Goal: Entertainment & Leisure: Consume media (video, audio)

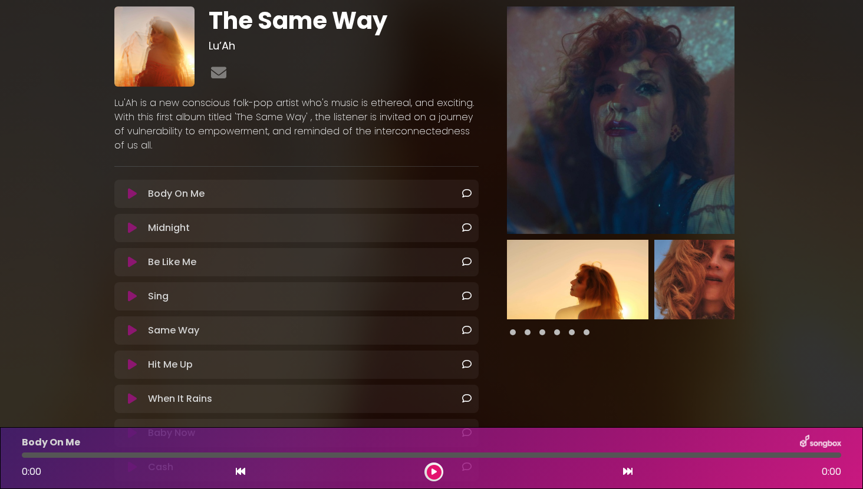
scroll to position [69, 0]
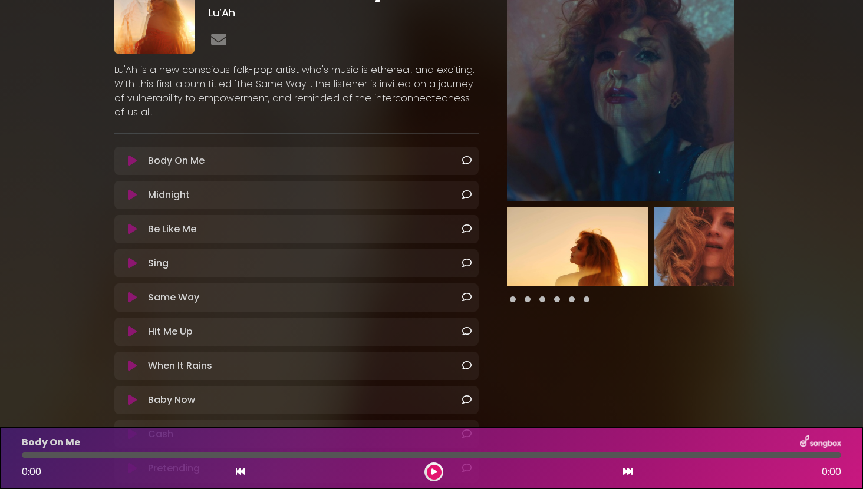
click at [128, 364] on icon at bounding box center [132, 366] width 9 height 12
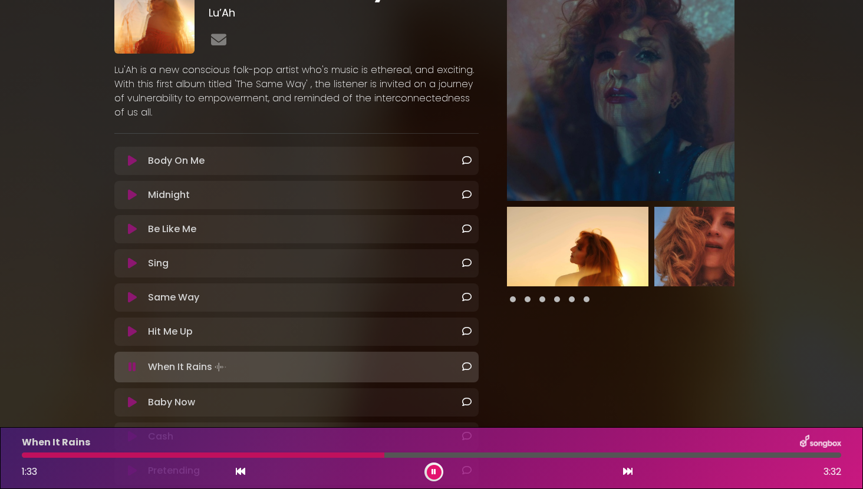
click at [434, 470] on icon at bounding box center [433, 471] width 5 height 7
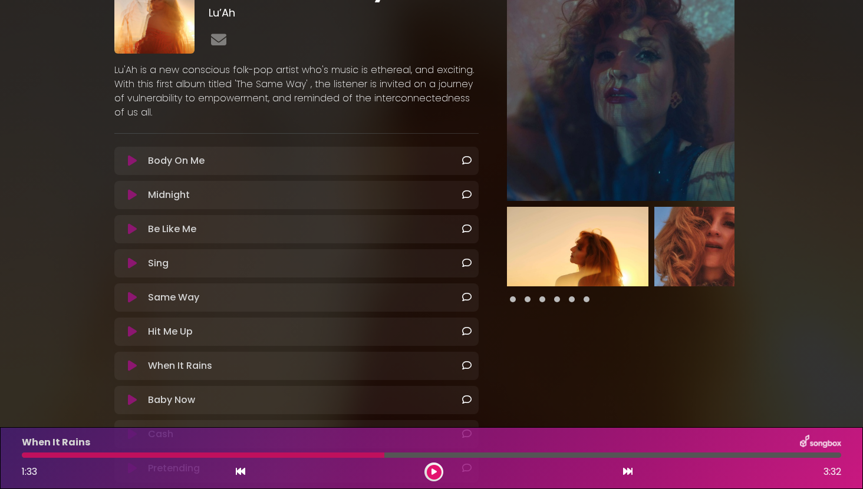
click at [441, 470] on div at bounding box center [433, 472] width 19 height 19
click at [434, 470] on icon at bounding box center [433, 471] width 5 height 7
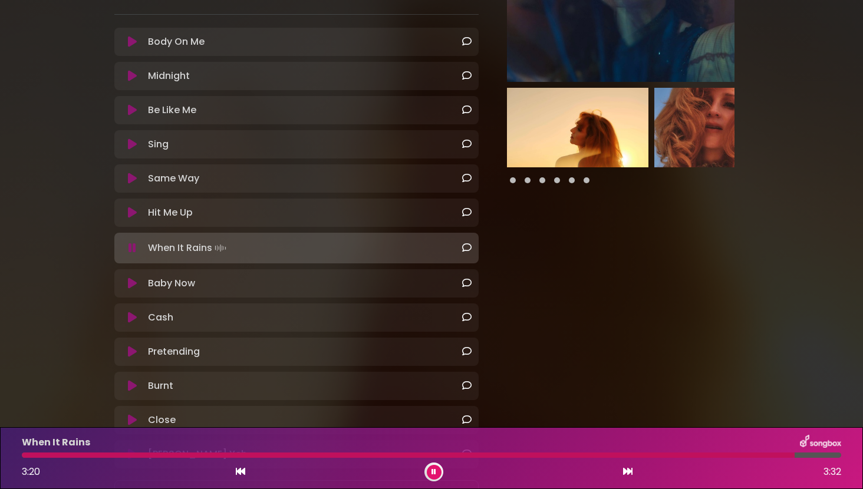
scroll to position [190, 0]
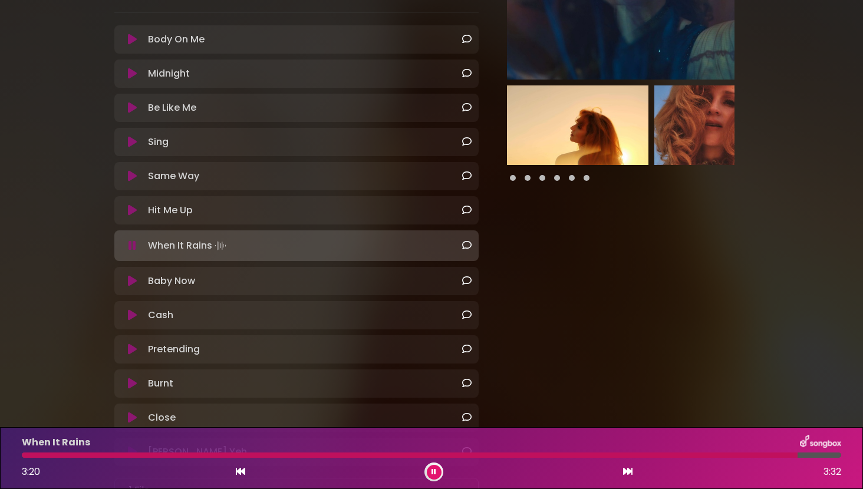
click at [131, 212] on icon at bounding box center [132, 210] width 9 height 12
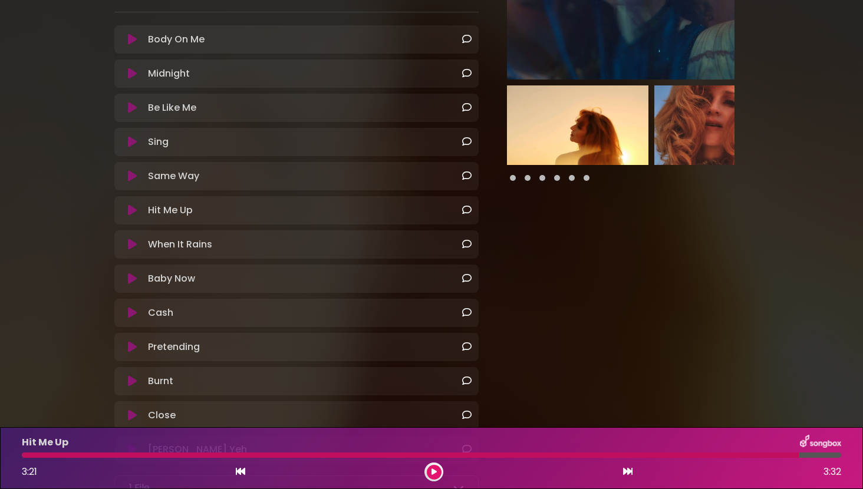
click at [131, 212] on icon at bounding box center [132, 210] width 9 height 12
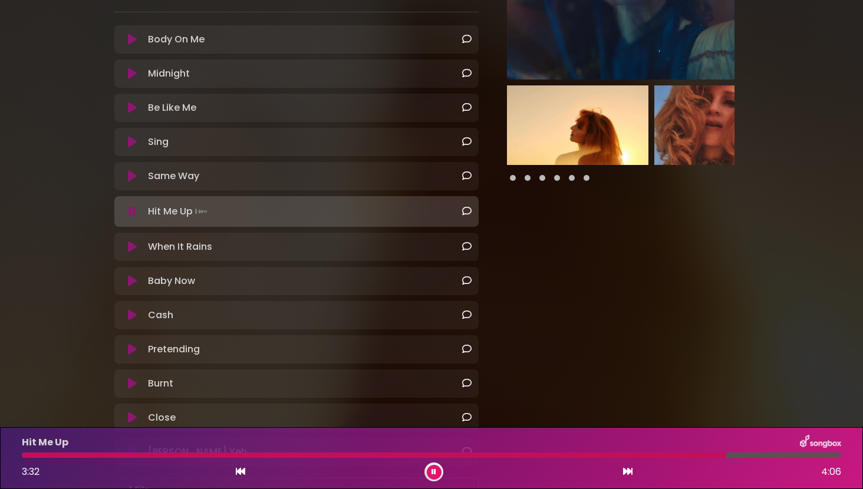
click at [435, 466] on button at bounding box center [434, 472] width 15 height 15
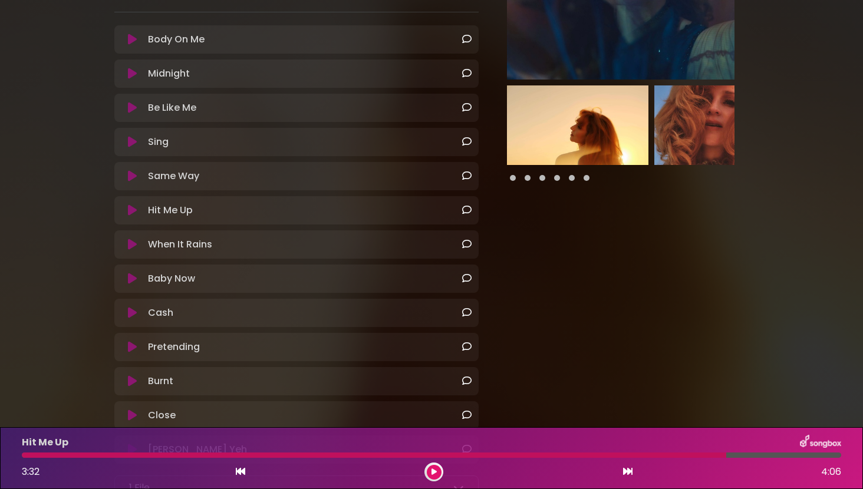
click at [128, 310] on icon at bounding box center [132, 313] width 9 height 12
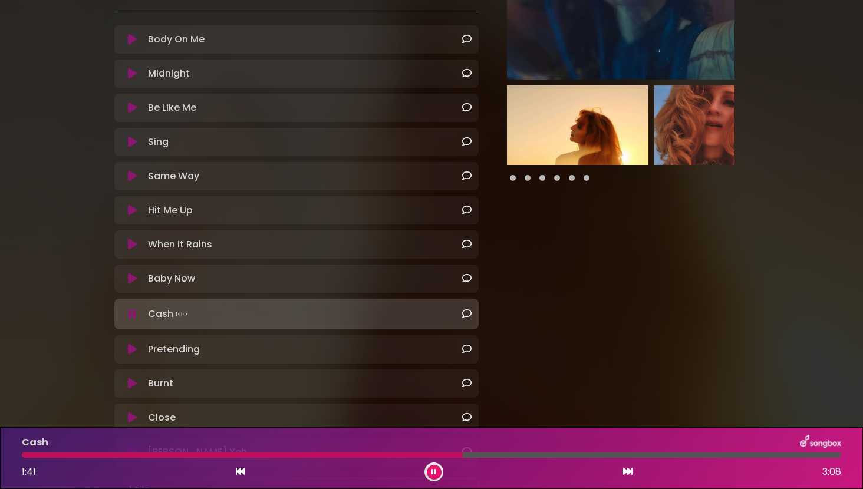
click at [133, 311] on icon at bounding box center [132, 314] width 8 height 12
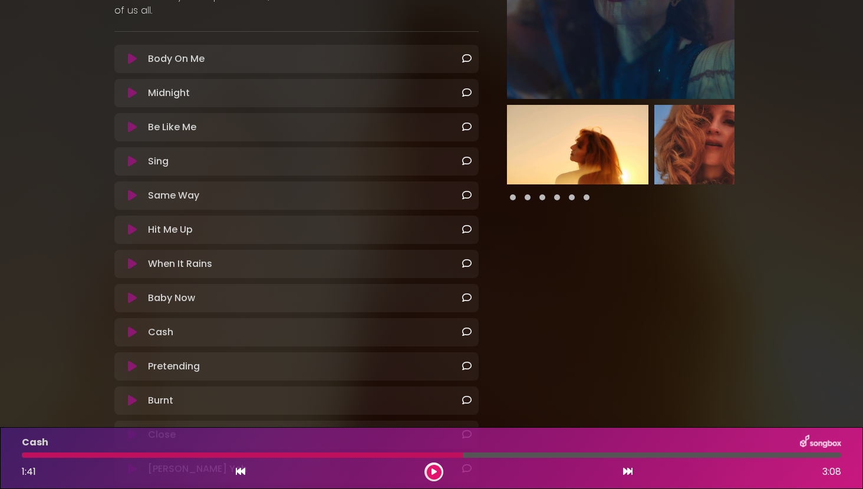
scroll to position [166, 0]
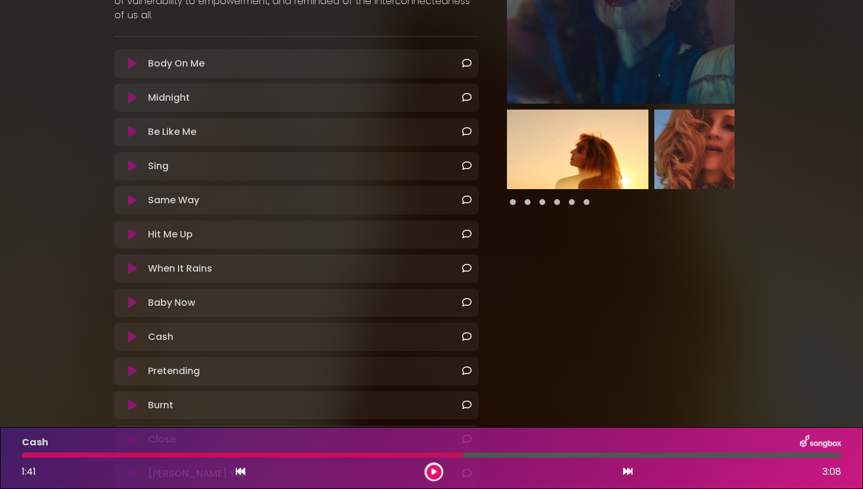
click at [134, 230] on icon at bounding box center [132, 235] width 9 height 12
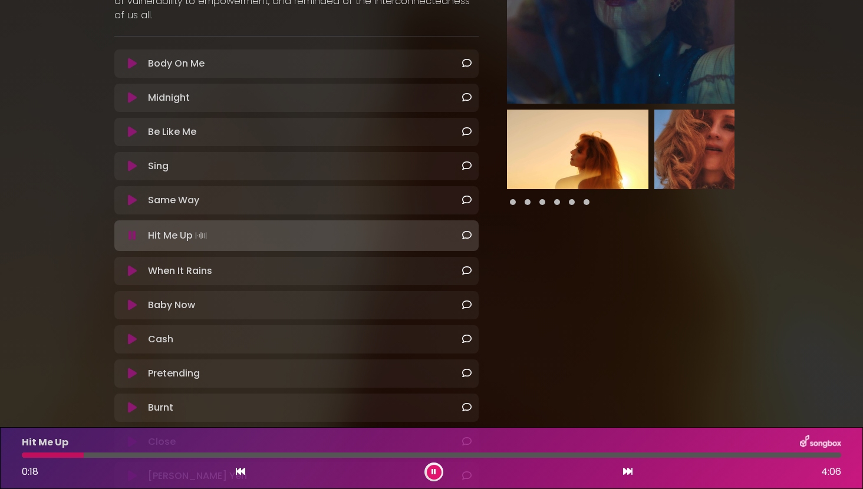
click at [134, 230] on icon at bounding box center [132, 236] width 8 height 12
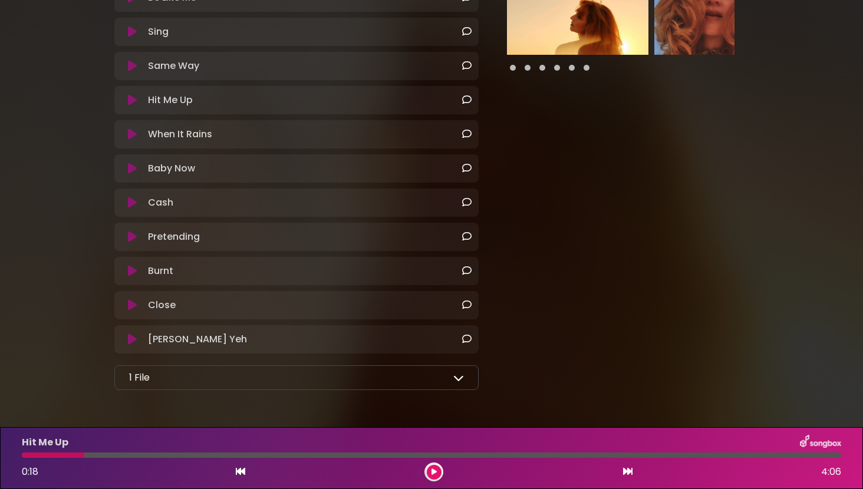
scroll to position [306, 0]
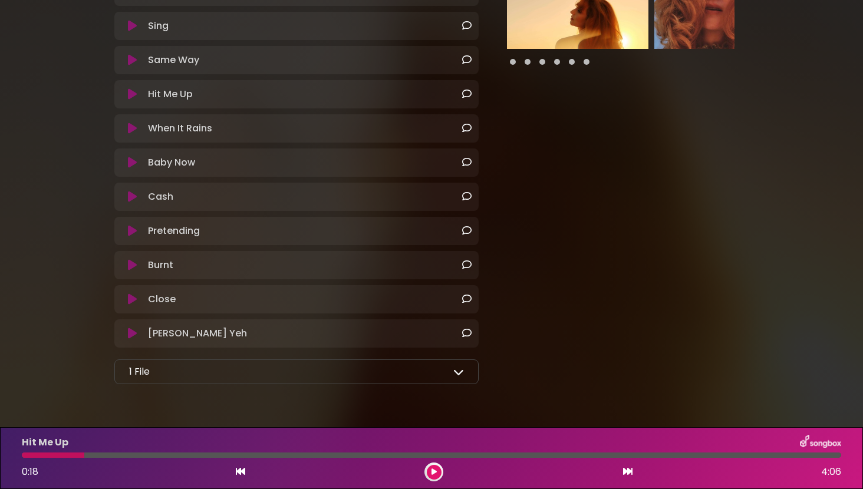
click at [127, 338] on button at bounding box center [132, 334] width 22 height 12
click at [132, 330] on icon at bounding box center [132, 334] width 9 height 12
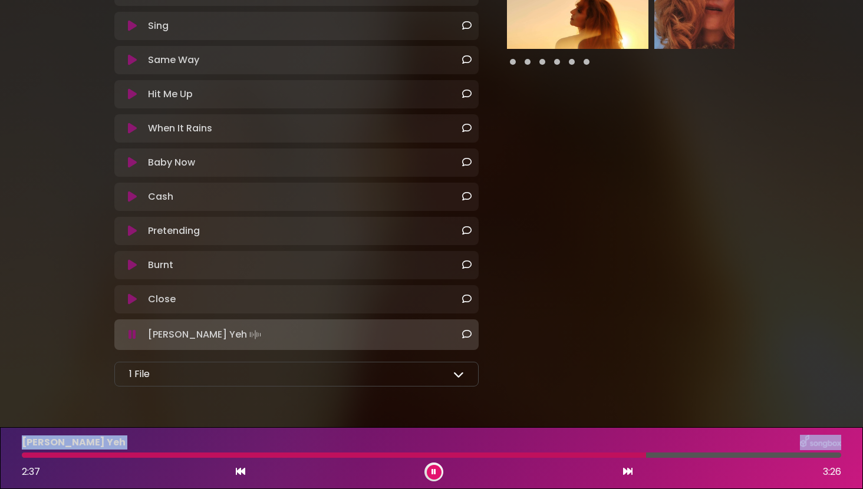
drag, startPoint x: 645, startPoint y: 455, endPoint x: 0, endPoint y: 441, distance: 644.7
click at [0, 441] on div "[PERSON_NAME] Yeh 2:37 3:26" at bounding box center [431, 458] width 863 height 62
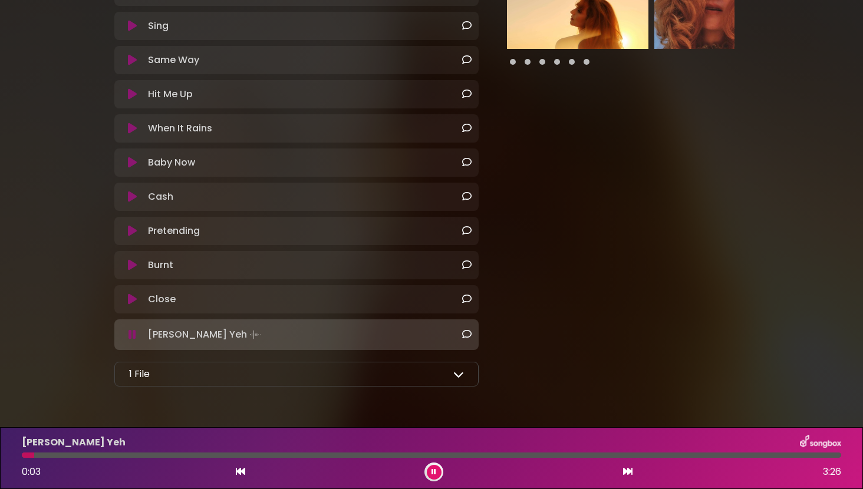
click at [58, 229] on div "The Same Way Lu’Ah ×" at bounding box center [431, 57] width 778 height 699
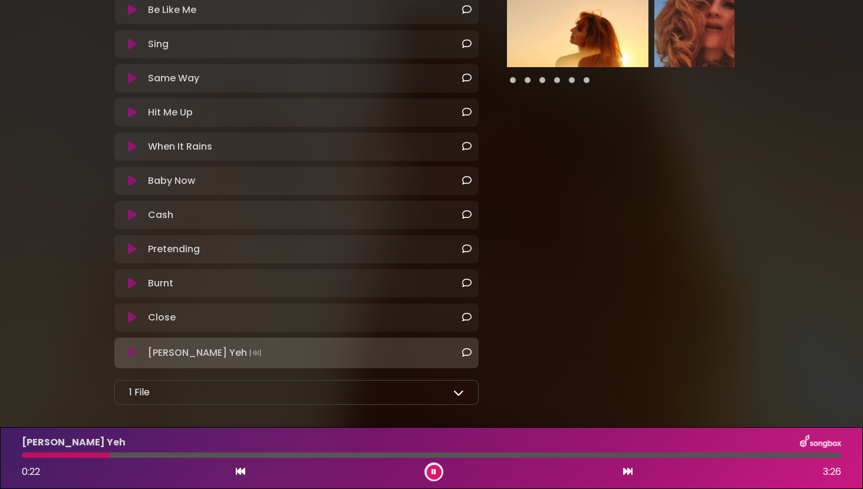
click at [133, 286] on icon at bounding box center [132, 284] width 9 height 12
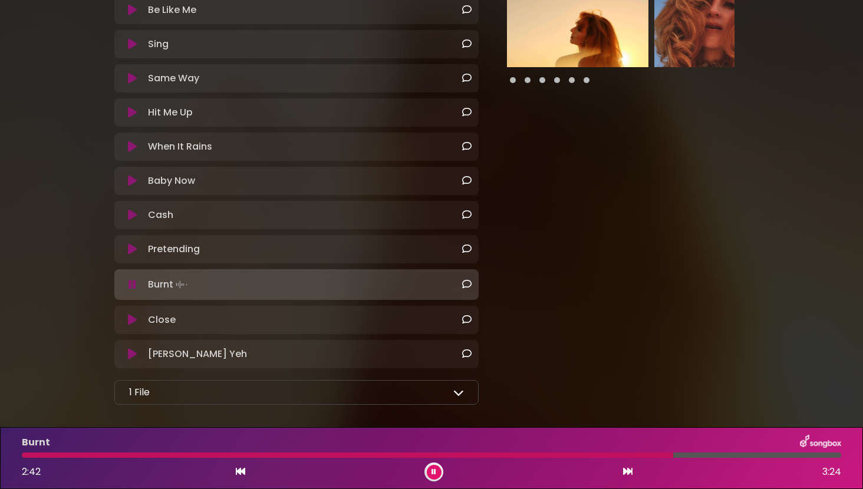
click at [434, 472] on icon at bounding box center [433, 471] width 5 height 7
